Goal: Information Seeking & Learning: Understand process/instructions

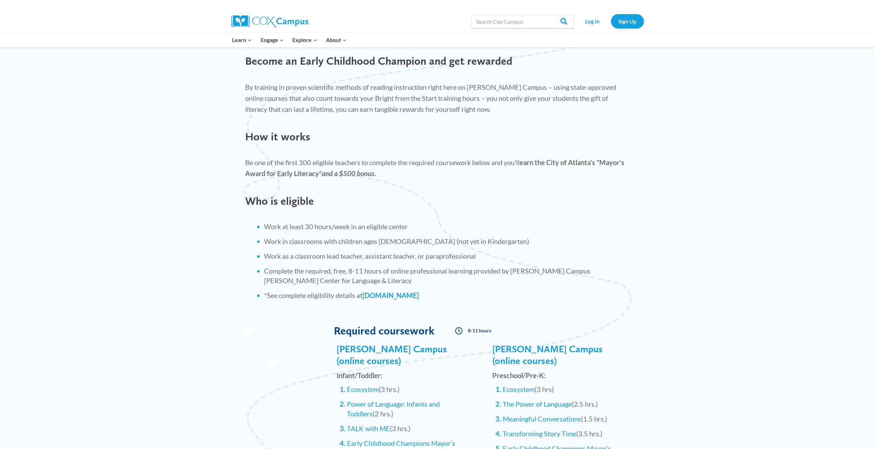
scroll to position [413, 0]
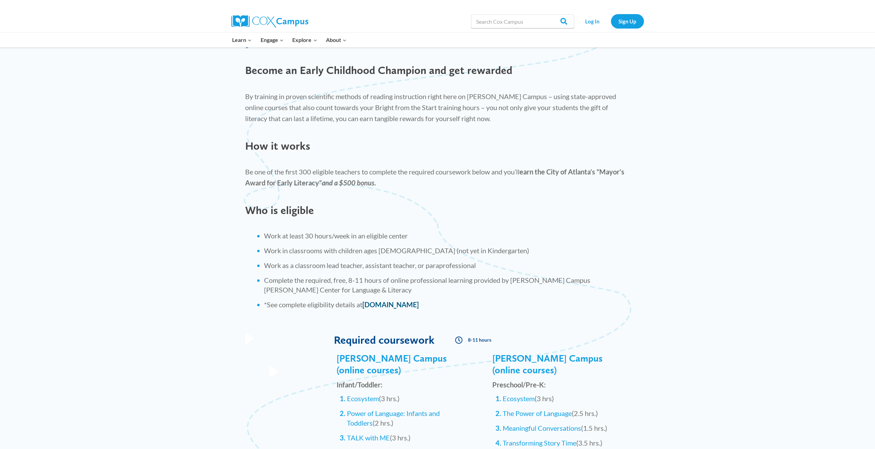
click at [402, 305] on link "[DOMAIN_NAME]" at bounding box center [390, 304] width 56 height 8
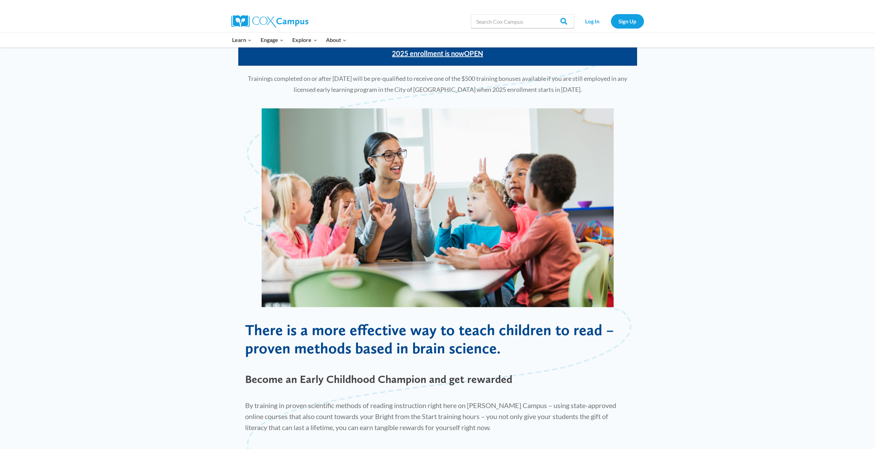
scroll to position [103, 0]
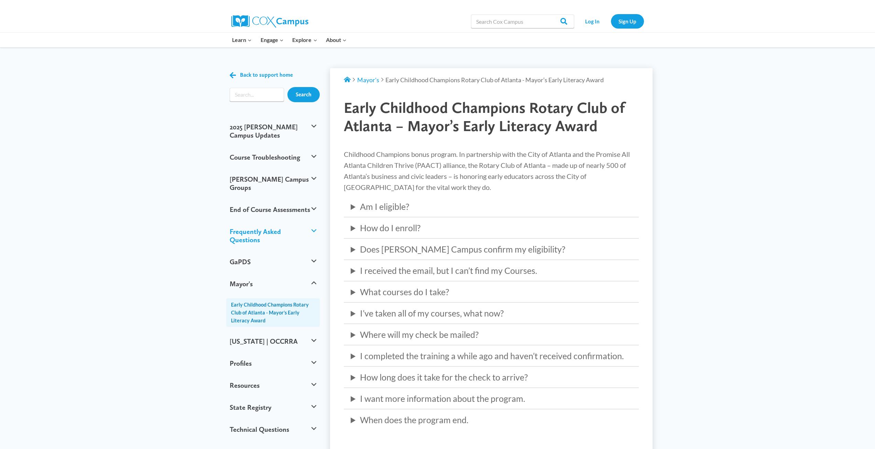
click at [262, 220] on button "Frequently Asked Questions" at bounding box center [273, 235] width 94 height 30
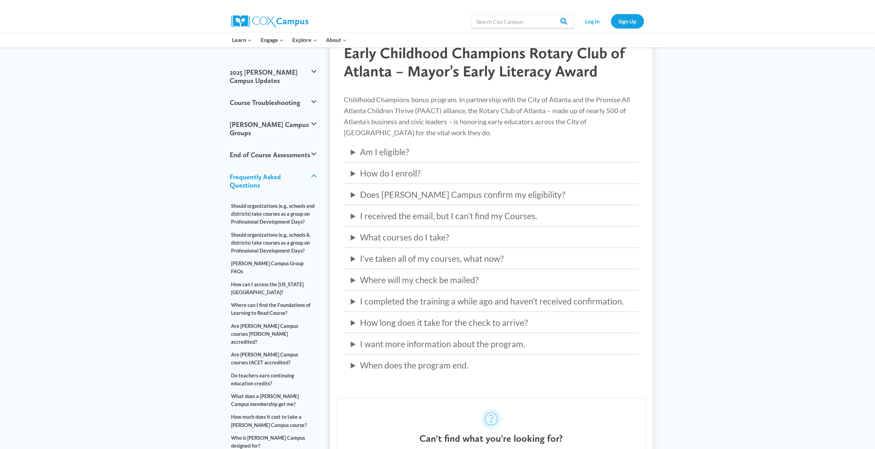
scroll to position [69, 0]
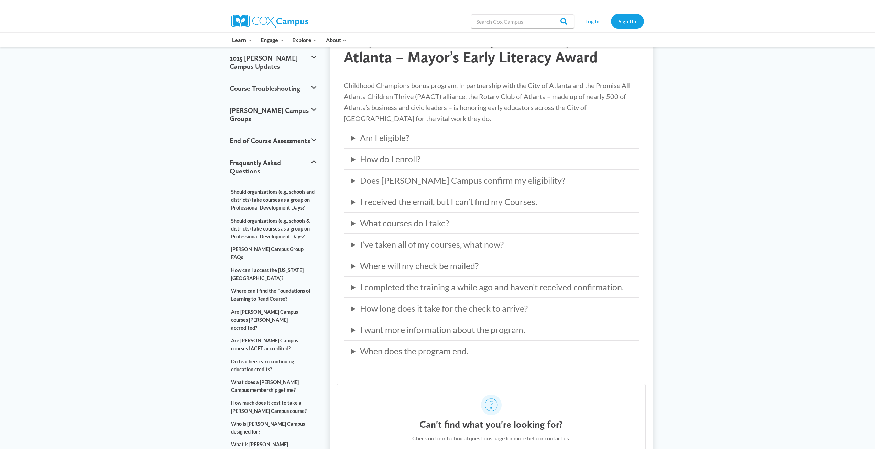
click at [393, 141] on summary "Am I eligible?" at bounding box center [491, 138] width 281 height 14
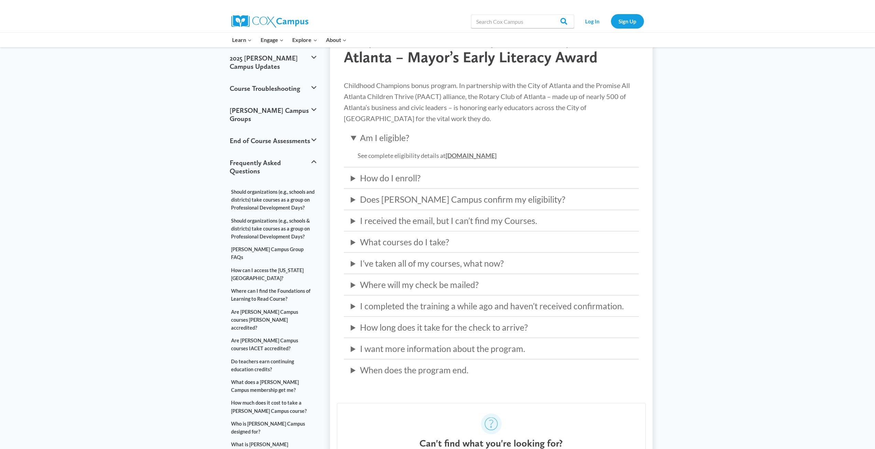
click at [404, 178] on summary "How do I enroll?" at bounding box center [491, 178] width 281 height 14
